Goal: Task Accomplishment & Management: Manage account settings

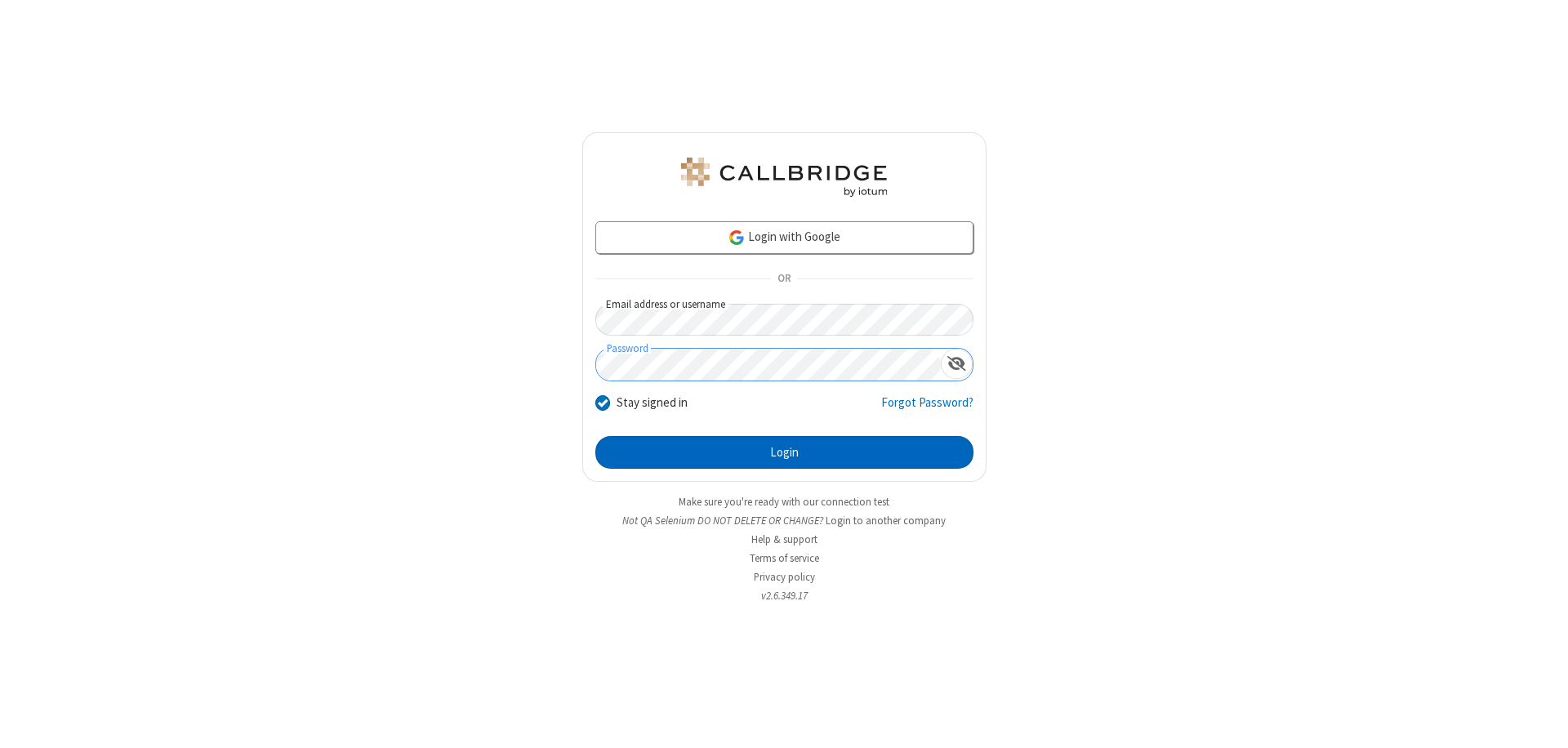
click at [784, 453] on button "Login" at bounding box center [784, 452] width 378 height 33
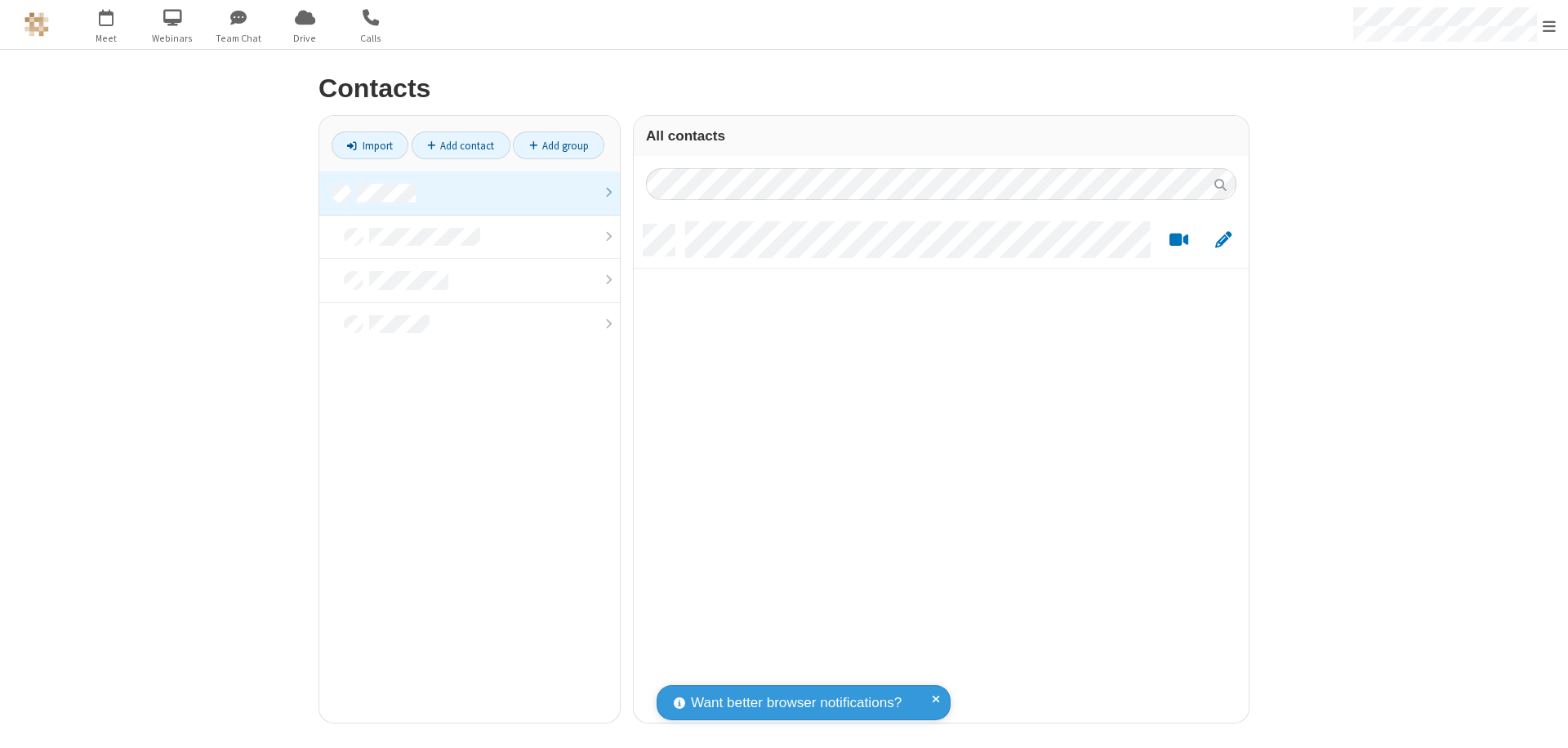
scroll to position [498, 603]
click at [470, 193] on link at bounding box center [470, 193] width 300 height 44
click at [461, 145] on link "Add contact" at bounding box center [461, 145] width 98 height 28
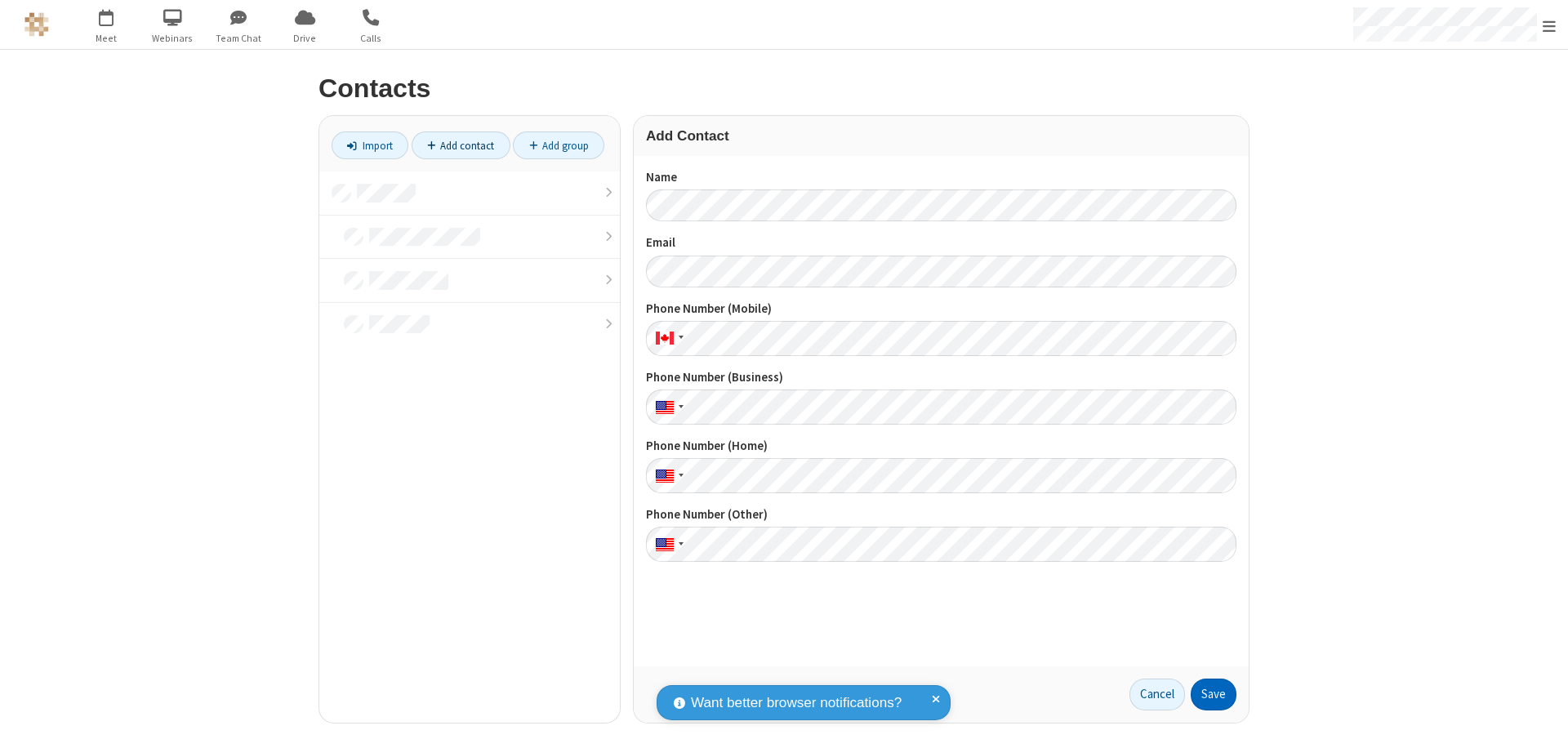
click at [1213, 694] on button "Save" at bounding box center [1213, 694] width 46 height 33
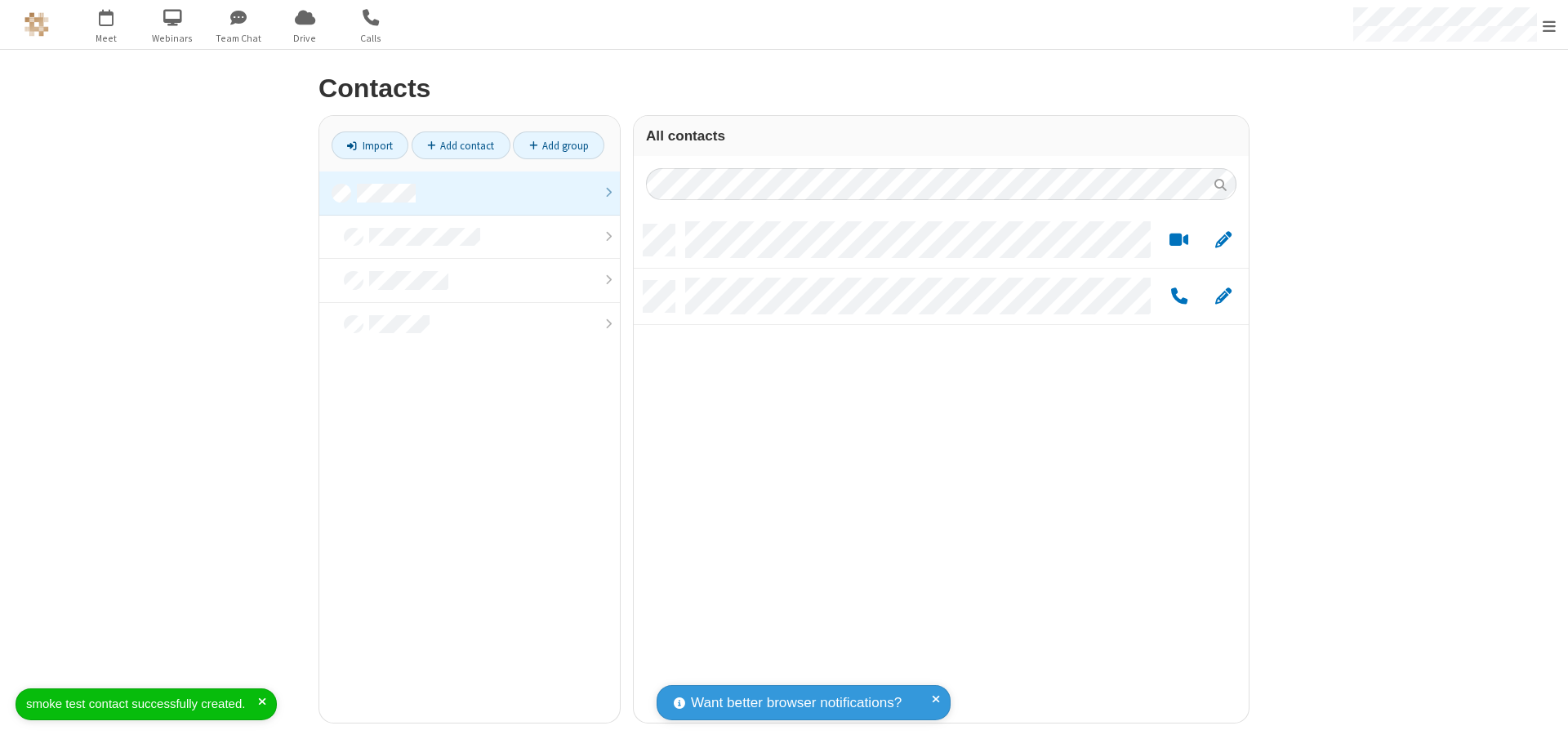
scroll to position [498, 603]
